Goal: Task Accomplishment & Management: Use online tool/utility

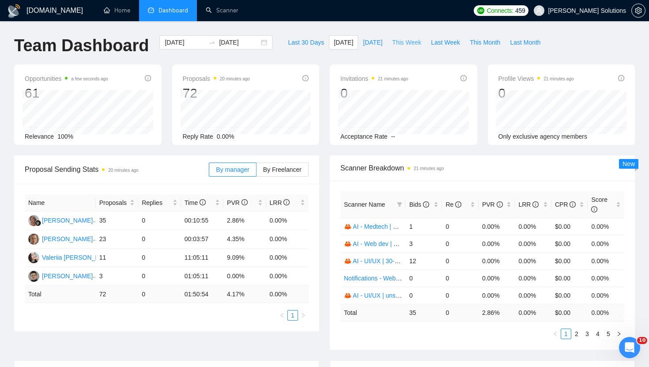
click at [400, 42] on span "This Week" at bounding box center [406, 43] width 29 height 10
type input "[DATE]"
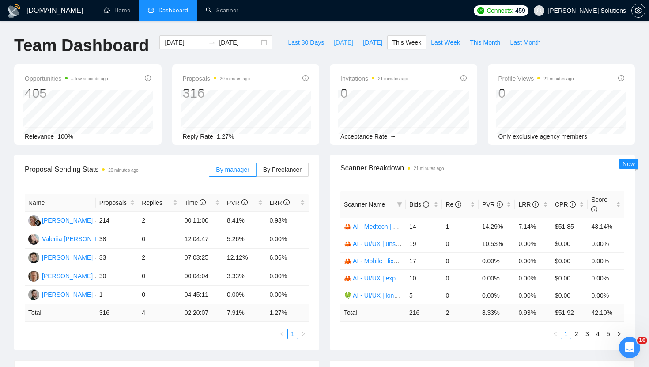
click at [329, 43] on button "[DATE]" at bounding box center [343, 42] width 29 height 14
type input "[DATE]"
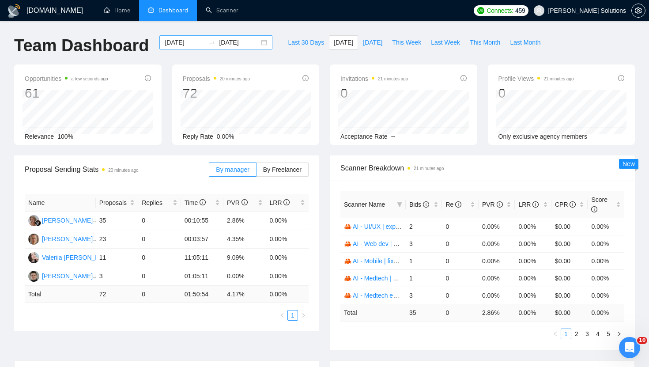
click at [177, 41] on input "[DATE]" at bounding box center [185, 43] width 40 height 10
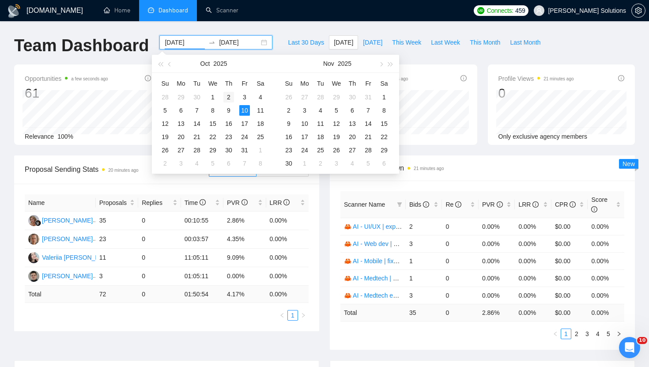
type input "[DATE]"
click at [227, 98] on div "2" at bounding box center [228, 97] width 11 height 11
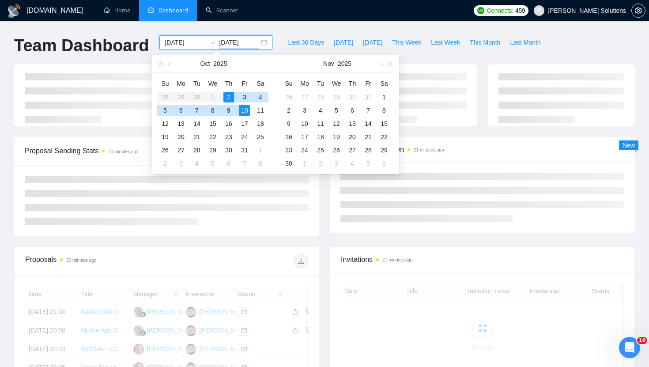
click at [227, 98] on div "2" at bounding box center [228, 97] width 11 height 11
type input "[DATE]"
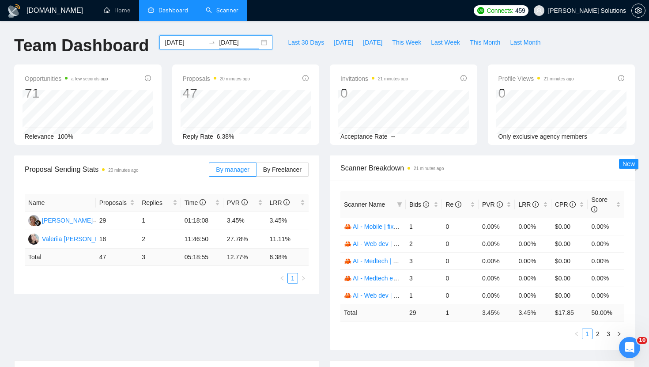
click at [228, 14] on link "Scanner" at bounding box center [222, 11] width 33 height 8
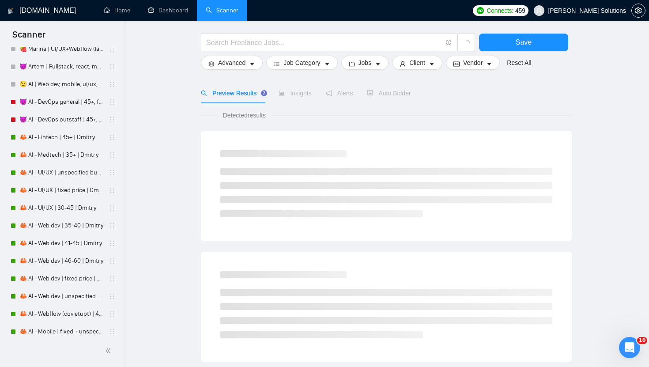
scroll to position [2368, 0]
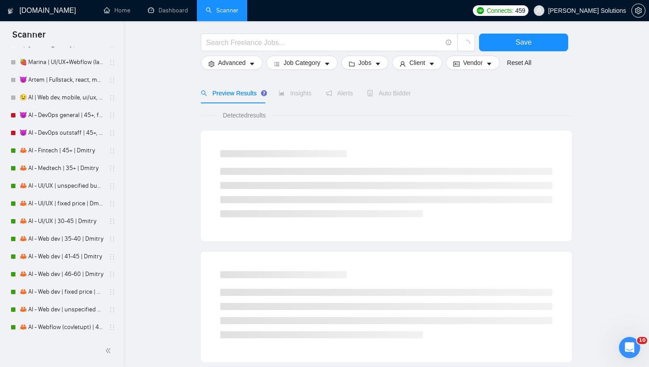
drag, startPoint x: 71, startPoint y: 151, endPoint x: 445, endPoint y: 124, distance: 374.8
click at [71, 151] on link "🦀 AI - Fintech | 45+ | Dmitry" at bounding box center [61, 151] width 84 height 18
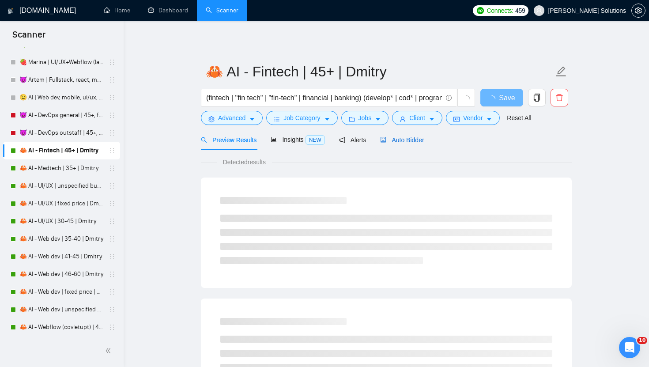
click at [391, 135] on div "Auto Bidder" at bounding box center [402, 140] width 44 height 10
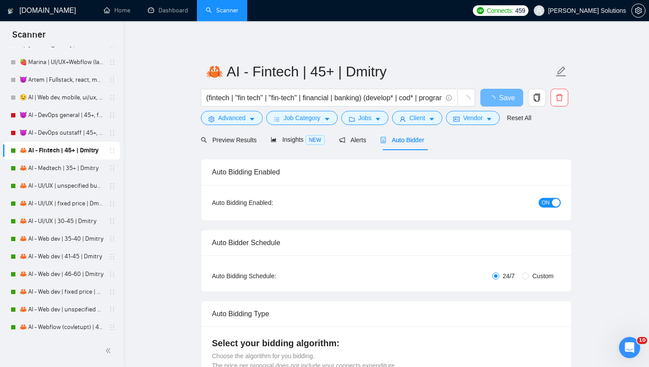
radio input "false"
radio input "true"
click at [545, 210] on div "Auto Bidding Enabled: ON" at bounding box center [386, 202] width 370 height 35
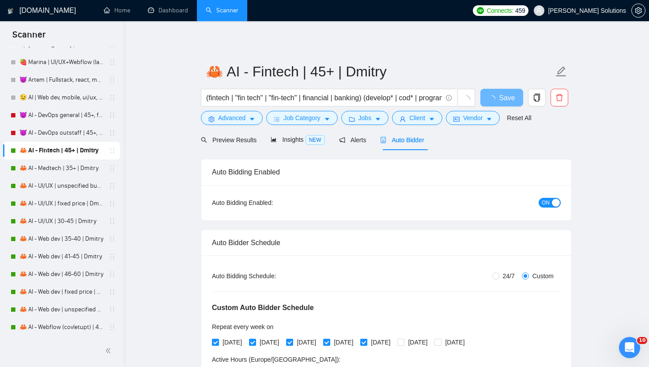
click at [545, 208] on div "ON" at bounding box center [502, 203] width 116 height 14
click at [545, 204] on span "ON" at bounding box center [546, 203] width 8 height 10
click at [497, 99] on span "Save" at bounding box center [501, 97] width 16 height 11
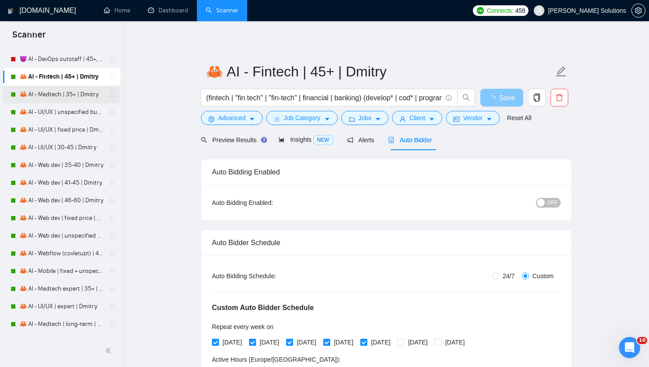
scroll to position [2442, 0]
click at [70, 99] on link "🦀 AI - Medtech | 35+ | Dmitry" at bounding box center [61, 94] width 84 height 18
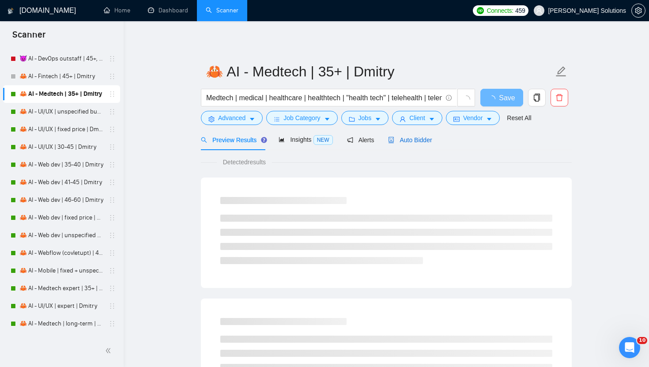
click at [405, 141] on span "Auto Bidder" at bounding box center [410, 139] width 44 height 7
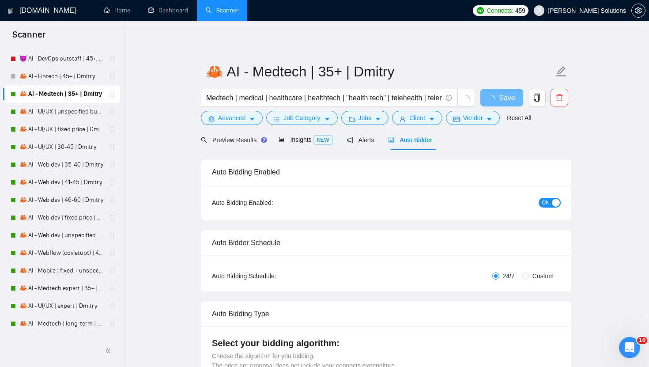
radio input "false"
radio input "true"
click at [546, 202] on span "ON" at bounding box center [546, 203] width 8 height 10
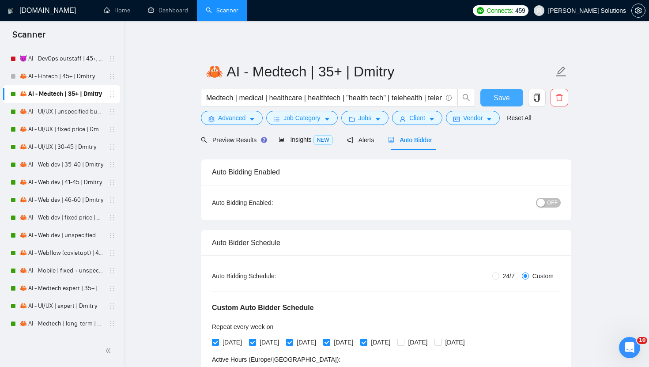
click at [496, 97] on span "Save" at bounding box center [501, 97] width 16 height 11
click at [76, 113] on link "🦀 AI - UI/UX | unspecified budget | Dmitry" at bounding box center [61, 112] width 84 height 18
click at [415, 141] on span "Auto Bidder" at bounding box center [410, 139] width 44 height 7
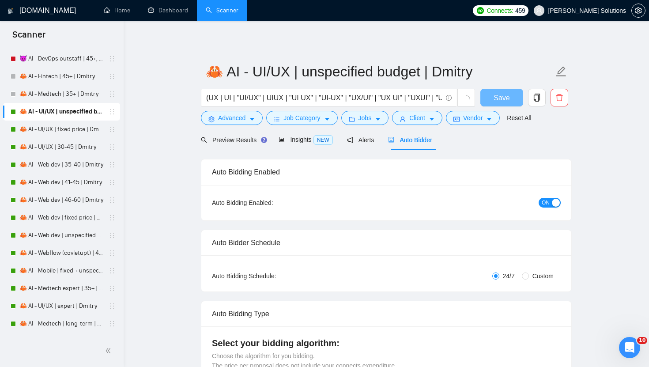
radio input "false"
radio input "true"
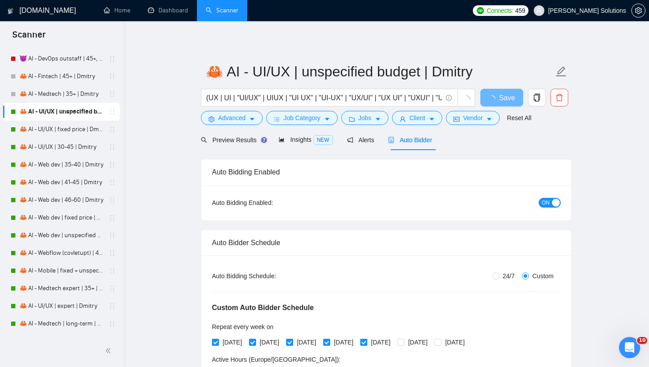
click at [550, 202] on button "ON" at bounding box center [549, 203] width 22 height 10
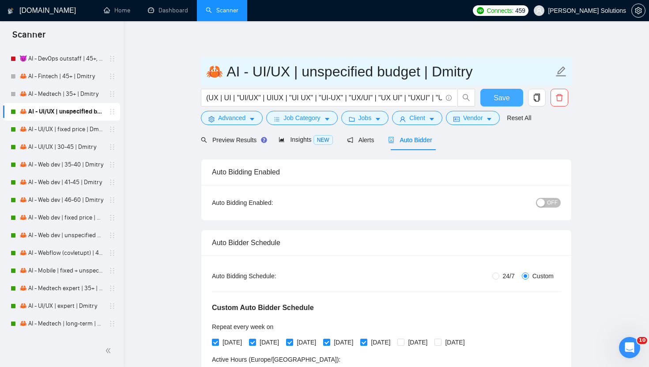
click at [502, 97] on span "Save" at bounding box center [501, 97] width 16 height 11
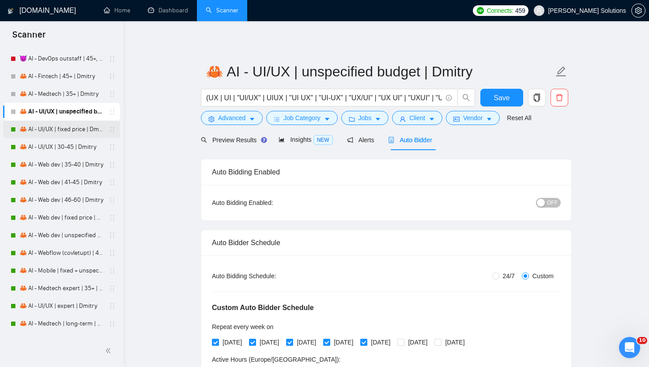
click at [62, 131] on link "🦀 AI - UI/UX | fixed price | Dmitry" at bounding box center [61, 129] width 84 height 18
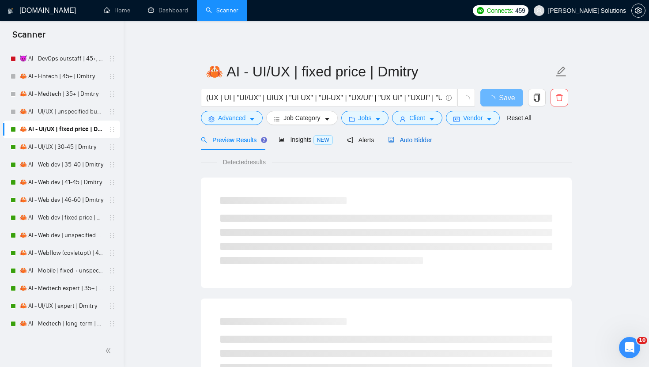
click at [394, 141] on icon "robot" at bounding box center [391, 140] width 6 height 6
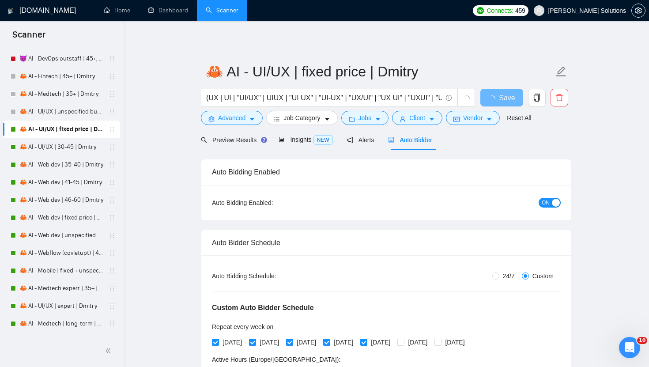
radio input "false"
radio input "true"
click at [545, 201] on span "ON" at bounding box center [546, 203] width 8 height 10
click at [502, 95] on span "Save" at bounding box center [501, 97] width 16 height 11
click at [72, 143] on link "🦀 AI - UI/UX | 30-45 | Dmitry" at bounding box center [61, 147] width 84 height 18
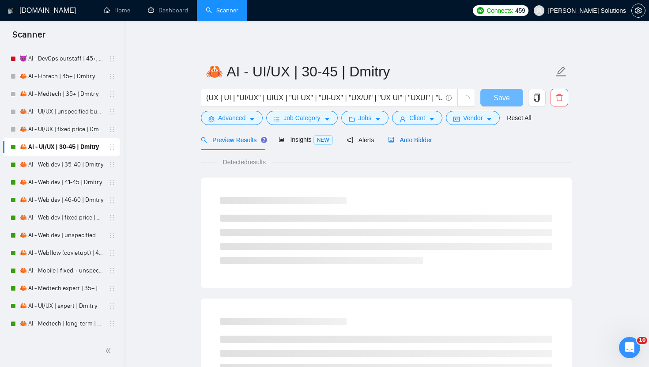
click at [401, 142] on span "Auto Bidder" at bounding box center [410, 139] width 44 height 7
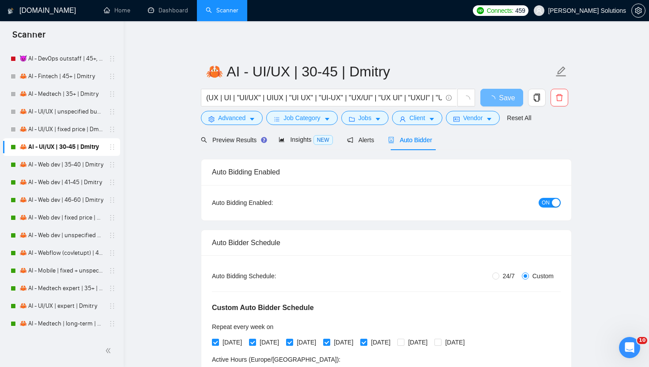
radio input "false"
radio input "true"
click at [546, 200] on span "ON" at bounding box center [546, 203] width 8 height 10
click at [499, 98] on span "Save" at bounding box center [501, 97] width 16 height 11
click at [70, 166] on link "🦀 AI - Web dev | 35-40 | Dmitry" at bounding box center [61, 165] width 84 height 18
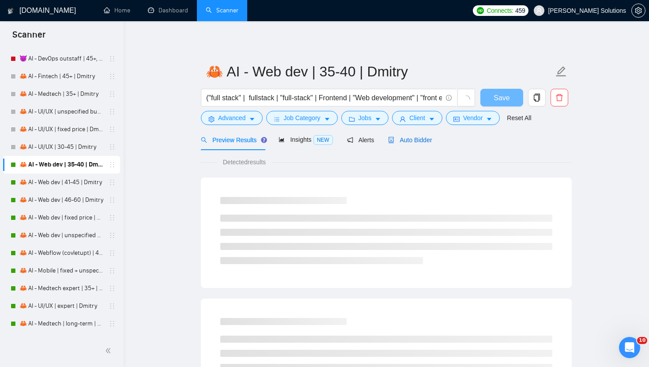
click at [394, 143] on icon "robot" at bounding box center [391, 140] width 5 height 6
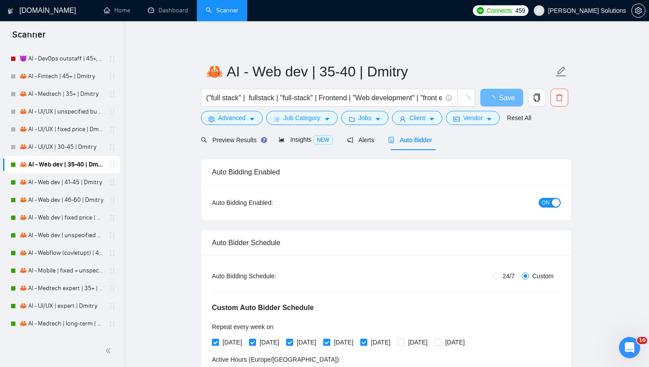
click at [548, 199] on span "ON" at bounding box center [546, 203] width 8 height 10
click at [501, 98] on span "Save" at bounding box center [501, 97] width 16 height 11
click at [60, 190] on link "🦀 AI - Web dev | 41-45 | Dmitry" at bounding box center [61, 182] width 84 height 18
click at [405, 144] on div "Auto Bidder" at bounding box center [410, 140] width 44 height 10
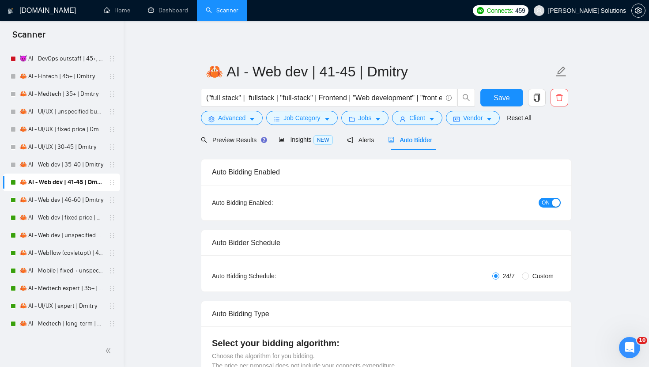
radio input "false"
radio input "true"
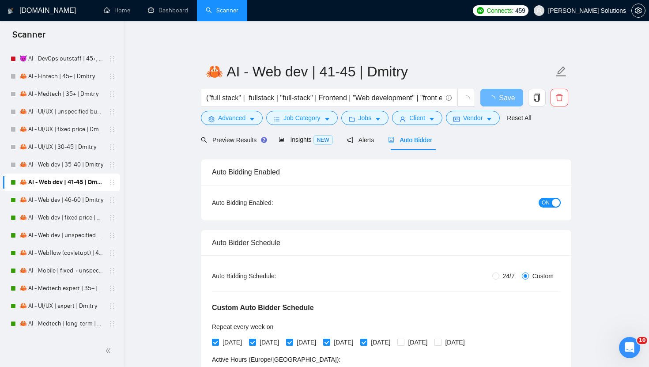
click at [543, 198] on span "ON" at bounding box center [546, 203] width 8 height 10
click at [498, 100] on span "Save" at bounding box center [501, 97] width 16 height 11
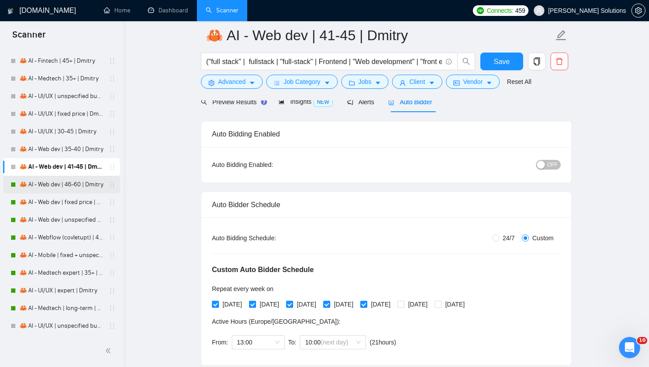
click at [62, 182] on link "🦀 AI - Web dev | 46-60 | Dmitry" at bounding box center [61, 185] width 84 height 18
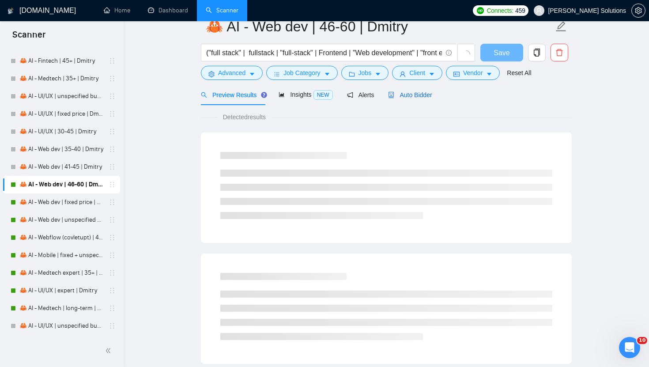
click at [403, 98] on span "Auto Bidder" at bounding box center [410, 94] width 44 height 7
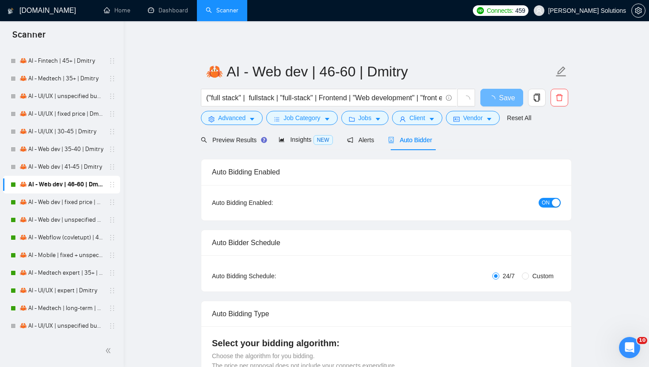
radio input "false"
radio input "true"
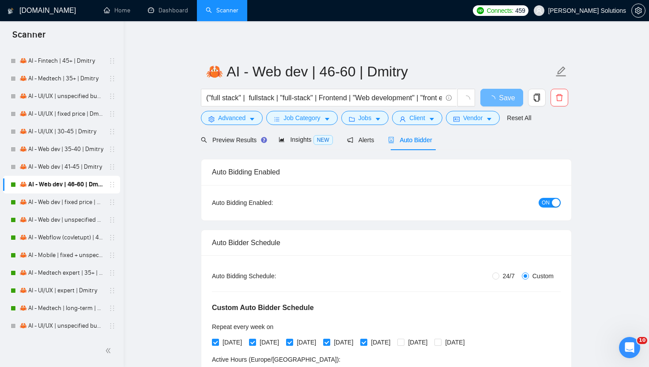
click at [545, 201] on span "ON" at bounding box center [546, 203] width 8 height 10
click at [495, 99] on button "Save" at bounding box center [501, 98] width 43 height 18
click at [87, 202] on link "🦀 AI - Web dev | fixed price | Dmitry" at bounding box center [61, 202] width 84 height 18
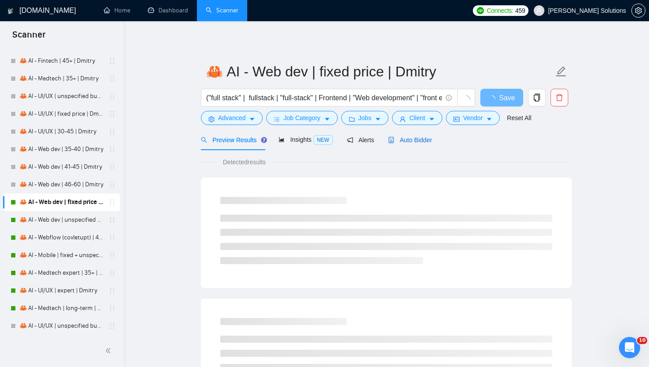
click at [396, 143] on span "Auto Bidder" at bounding box center [410, 139] width 44 height 7
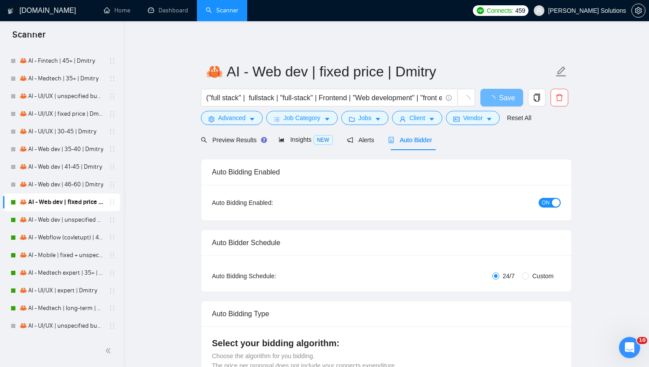
radio input "false"
radio input "true"
click at [550, 211] on div "Auto Bidding Enabled: ON" at bounding box center [386, 202] width 370 height 35
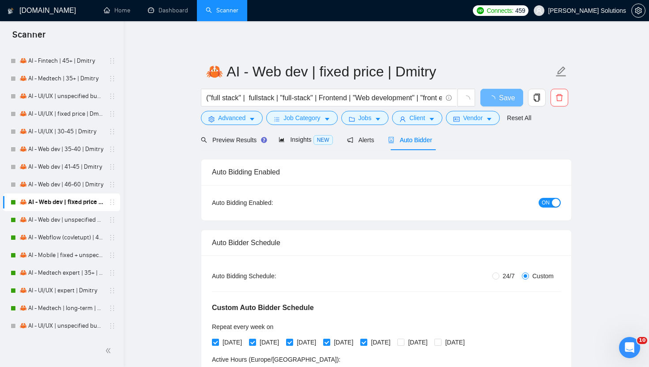
click at [549, 198] on span "ON" at bounding box center [546, 203] width 8 height 10
click at [495, 96] on span "Save" at bounding box center [501, 97] width 16 height 11
click at [49, 225] on link "🦀 AI - Web dev | unspecified budget | Dmitry" at bounding box center [61, 220] width 84 height 18
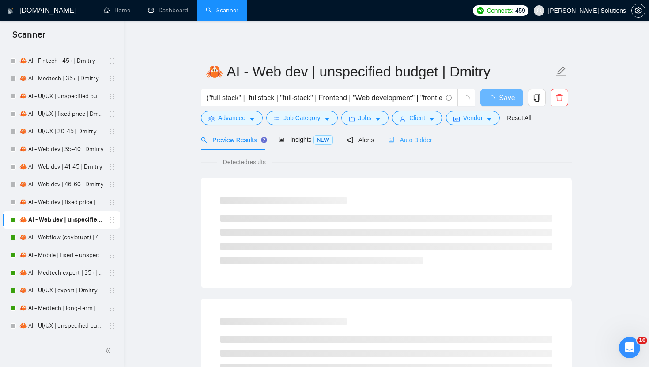
click at [395, 145] on div "Auto Bidder" at bounding box center [410, 139] width 44 height 21
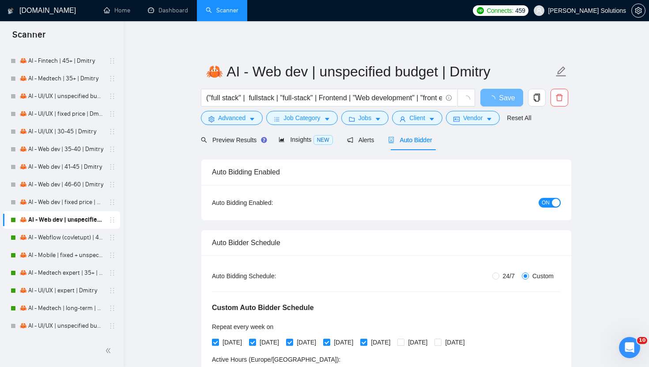
click at [544, 205] on span "ON" at bounding box center [546, 203] width 8 height 10
click at [495, 95] on span "Save" at bounding box center [501, 97] width 16 height 11
click at [74, 237] on link "🦀 AI - Webflow (covletupt) | 45+ | Dmitry" at bounding box center [61, 238] width 84 height 18
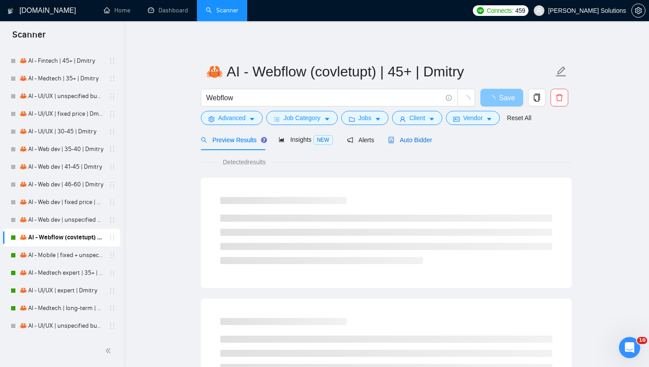
click at [424, 139] on span "Auto Bidder" at bounding box center [410, 139] width 44 height 7
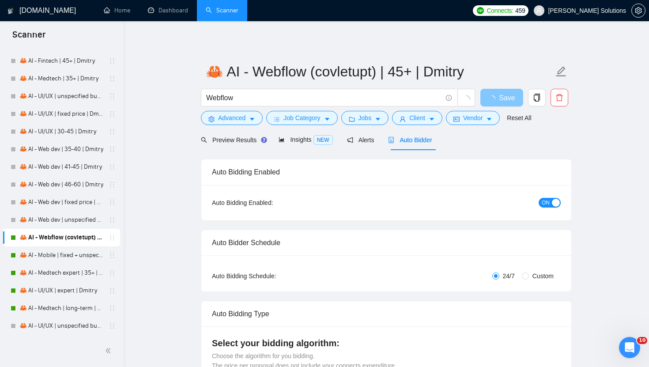
radio input "false"
radio input "true"
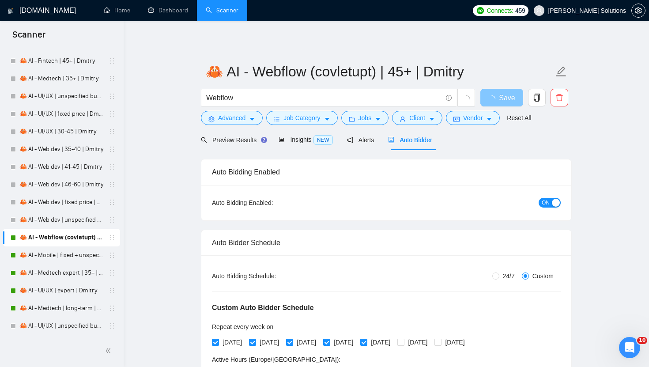
click at [547, 203] on span "ON" at bounding box center [546, 203] width 8 height 10
click at [496, 99] on span "Save" at bounding box center [501, 97] width 16 height 11
click at [42, 256] on link "🦀 AI - Mobile | fixed + unspecified | Dmitry" at bounding box center [61, 255] width 84 height 18
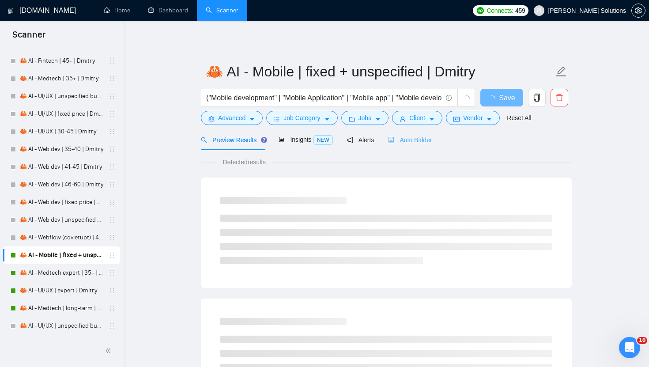
click at [432, 147] on div "Auto Bidder" at bounding box center [410, 139] width 44 height 21
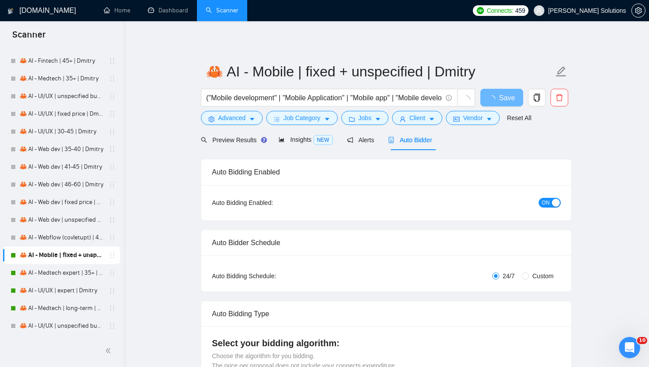
radio input "false"
radio input "true"
click at [554, 204] on div "button" at bounding box center [556, 203] width 8 height 8
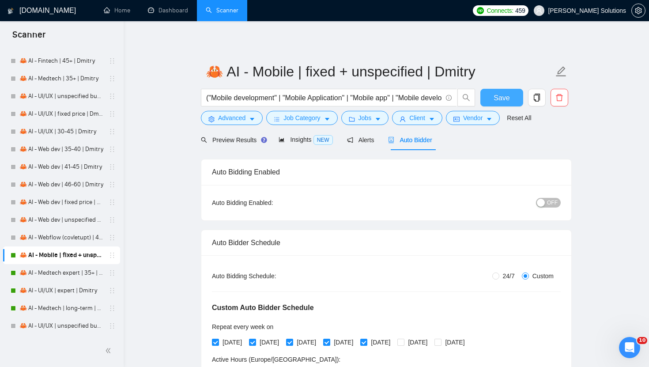
click at [498, 95] on span "Save" at bounding box center [501, 97] width 16 height 11
click at [68, 275] on link "🦀 AI - Medtech expert | 35+ | Dmitry" at bounding box center [61, 273] width 84 height 18
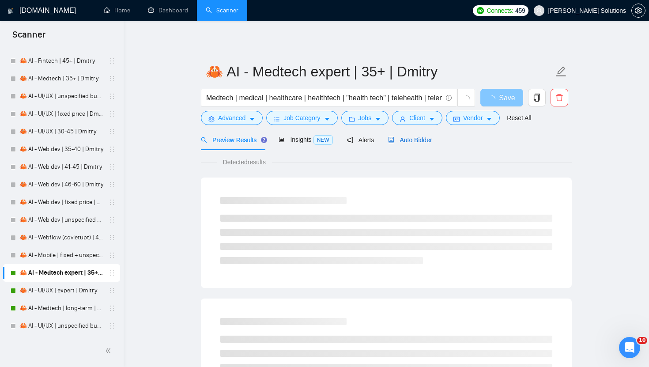
click at [406, 141] on span "Auto Bidder" at bounding box center [410, 139] width 44 height 7
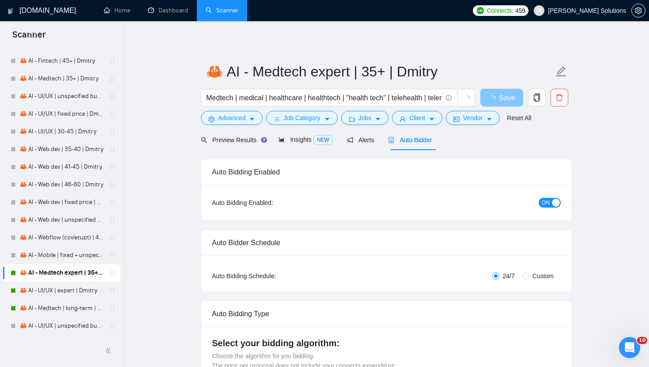
radio input "false"
radio input "true"
click at [546, 205] on span "ON" at bounding box center [546, 203] width 8 height 10
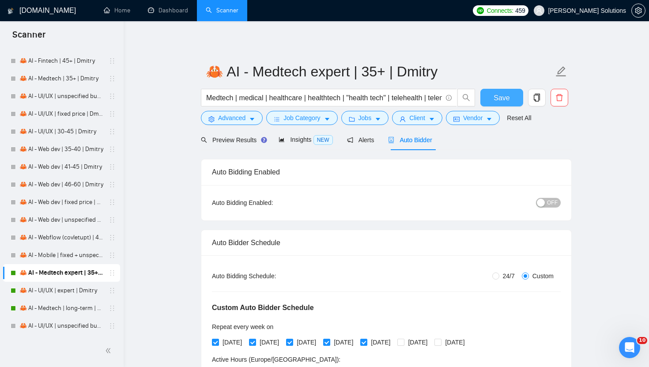
click at [498, 101] on span "Save" at bounding box center [501, 97] width 16 height 11
click at [75, 288] on link "🦀 AI - UI/UX | expert | Dmitry" at bounding box center [61, 291] width 84 height 18
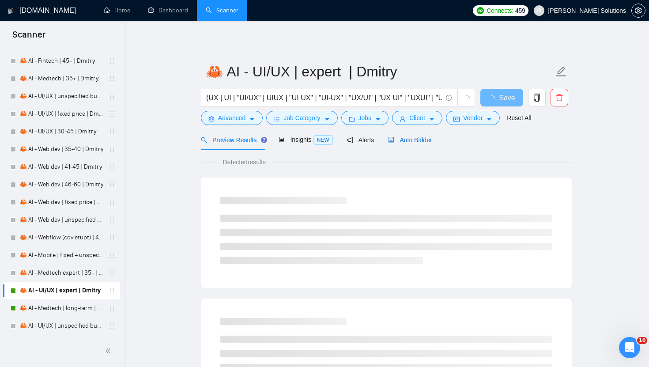
click at [401, 140] on span "Auto Bidder" at bounding box center [410, 139] width 44 height 7
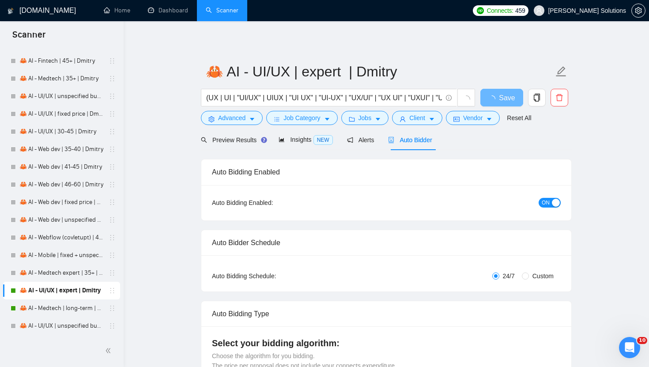
radio input "false"
radio input "true"
click at [547, 200] on span "ON" at bounding box center [546, 203] width 8 height 10
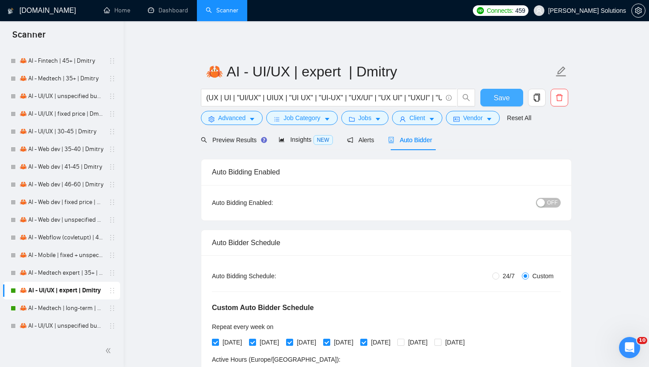
click at [495, 97] on span "Save" at bounding box center [501, 97] width 16 height 11
click at [48, 309] on link "🦀 AI - Medtech | long-term | Dmitry" at bounding box center [61, 308] width 84 height 18
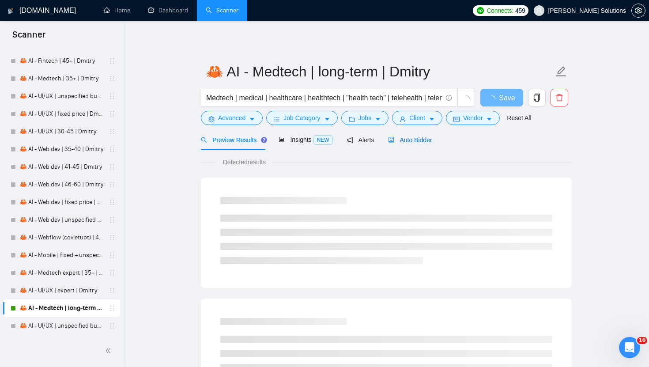
click at [415, 138] on span "Auto Bidder" at bounding box center [410, 139] width 44 height 7
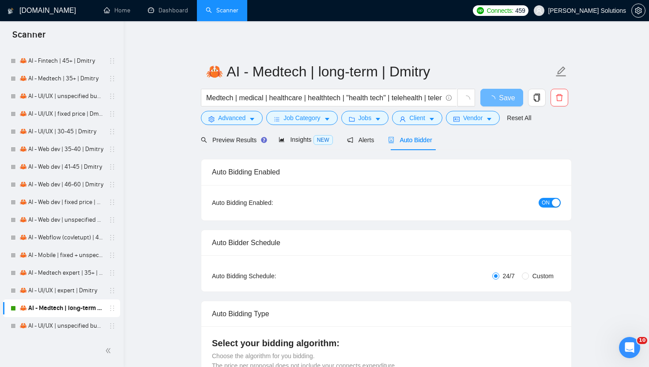
radio input "false"
radio input "true"
click at [552, 206] on div "button" at bounding box center [556, 203] width 8 height 8
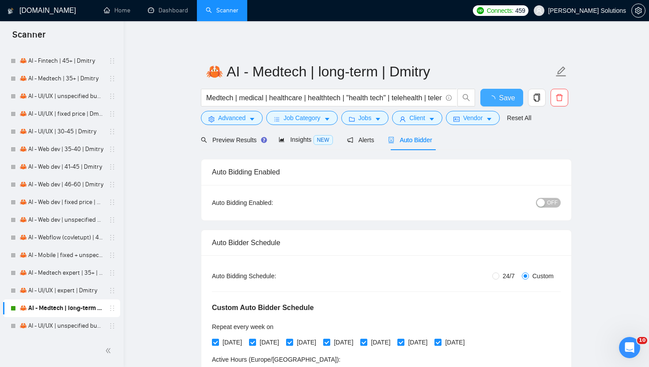
click at [501, 98] on span "Save" at bounding box center [507, 97] width 16 height 11
